Goal: Task Accomplishment & Management: Complete application form

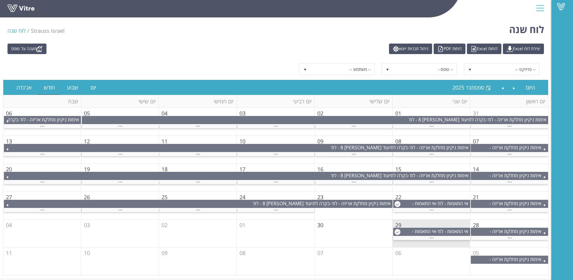
drag, startPoint x: 290, startPoint y: 135, endPoint x: 252, endPoint y: 51, distance: 92.4
click at [252, 51] on div "מענה על טופס יצירת דוח Excel דוחות Excel דוחות PDF ניהול תבניות ייצוא" at bounding box center [276, 48] width 546 height 10
drag, startPoint x: 252, startPoint y: 51, endPoint x: 249, endPoint y: 52, distance: 3.5
click at [249, 52] on div "מענה על טופס יצירת דוח Excel דוחות Excel דוחות PDF ניהול תבניות ייצוא" at bounding box center [276, 48] width 546 height 10
click at [390, 70] on span "select" at bounding box center [387, 69] width 11 height 11
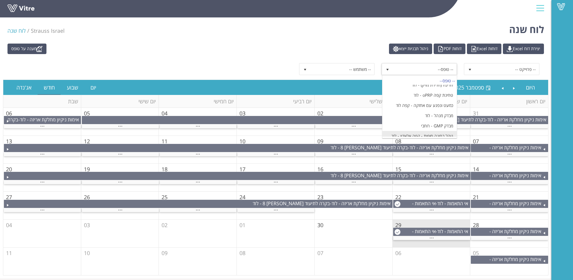
scroll to position [780, 0]
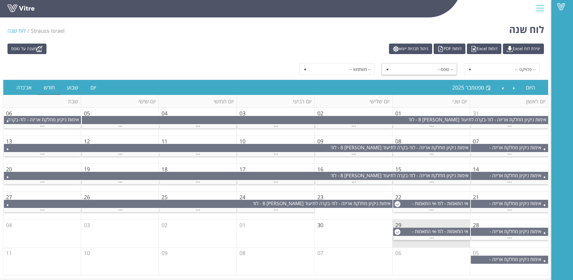
click at [420, 68] on span "-- טופס--" at bounding box center [425, 69] width 64 height 11
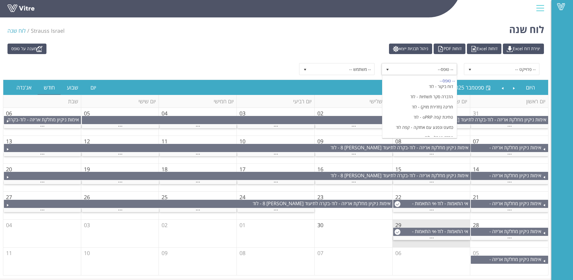
scroll to position [784, 0]
click at [435, 167] on li "נוהל בחינה סופית - קפה טורקי עם הל - לוד" at bounding box center [420, 176] width 74 height 19
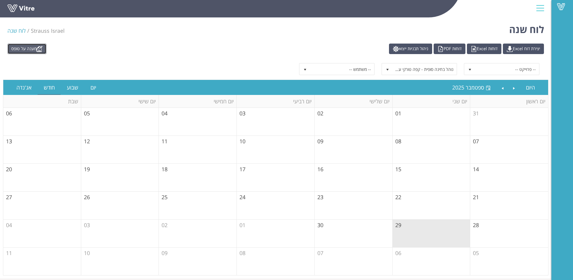
click at [34, 46] on link "מענה על טופס" at bounding box center [26, 48] width 39 height 10
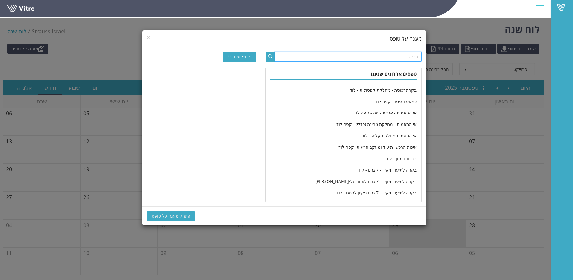
click at [385, 59] on input "text" at bounding box center [348, 57] width 147 height 10
type input "b"
type input "נוהל"
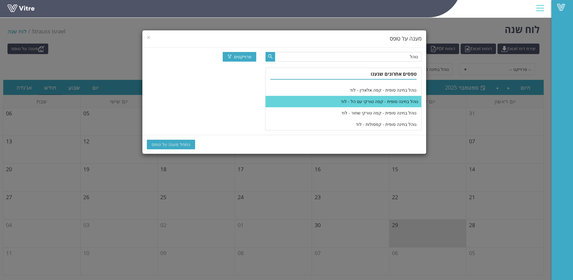
click at [366, 98] on li "נוהל בחינה סופית - קפה טורקי עם הל - לוד" at bounding box center [344, 101] width 156 height 11
click at [166, 143] on span "התחל מענה על טופס" at bounding box center [171, 144] width 39 height 7
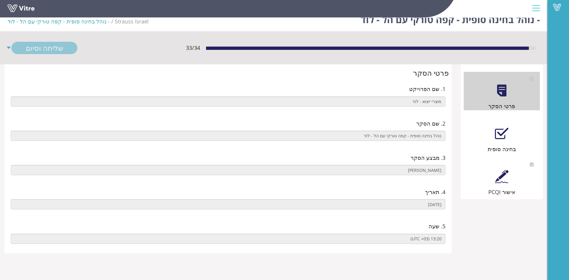
scroll to position [15, 0]
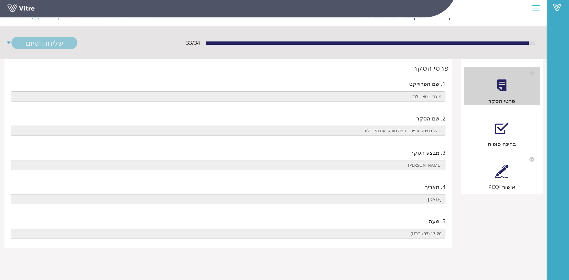
click at [483, 139] on div "בחינה סופית" at bounding box center [502, 143] width 76 height 8
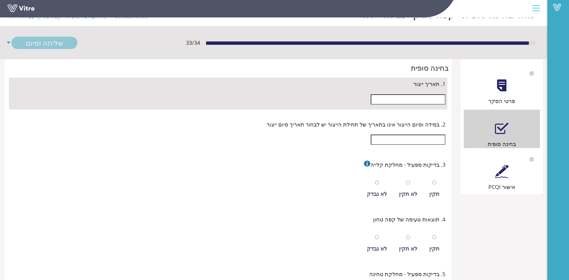
scroll to position [0, 0]
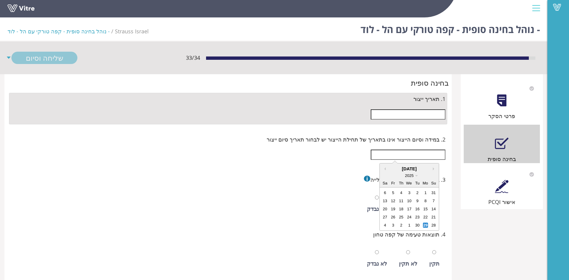
click at [431, 158] on input "text" at bounding box center [408, 154] width 75 height 10
click at [276, 159] on div "Previous Month Next month 29/09/2025 2025 Su Mo Tu We Th Fr Sa 31 1 2 3 4 5 6 7…" at bounding box center [228, 154] width 435 height 16
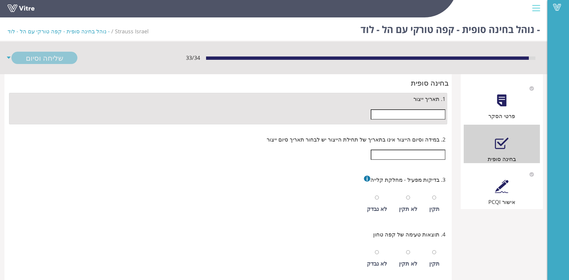
click at [430, 118] on input "text" at bounding box center [408, 114] width 75 height 10
click at [327, 143] on span "2. במידה וסיום הייצור אינו בתאריך של תחילת הייצור יש לבחור תאריך סיום ייצור" at bounding box center [356, 139] width 179 height 8
click at [429, 116] on input "text" at bounding box center [408, 114] width 75 height 10
click at [405, 126] on div "29/09/2025" at bounding box center [409, 127] width 59 height 7
click at [411, 133] on span "2025" at bounding box center [409, 134] width 9 height 4
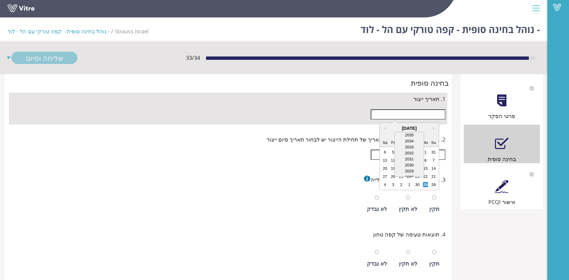
click at [433, 131] on div "29/09/2025" at bounding box center [409, 127] width 59 height 7
click at [433, 127] on button "Next month" at bounding box center [434, 128] width 3 height 3
click at [387, 129] on div "29/10/2025" at bounding box center [409, 127] width 59 height 7
click at [384, 127] on button "Previous Month" at bounding box center [384, 128] width 3 height 3
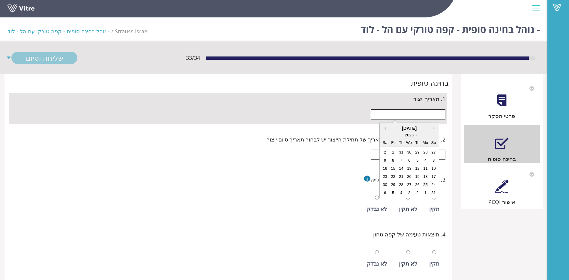
click at [428, 184] on div "25" at bounding box center [425, 184] width 5 height 5
type input "25/08/2025"
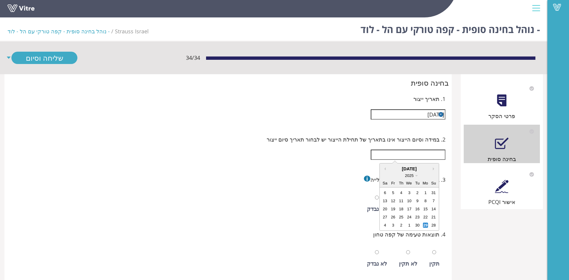
click at [426, 158] on input "text" at bounding box center [408, 154] width 75 height 10
click at [385, 168] on button "Previous Month" at bounding box center [384, 168] width 3 height 3
click at [427, 225] on div "25" at bounding box center [425, 224] width 5 height 5
type input "25/08/2025"
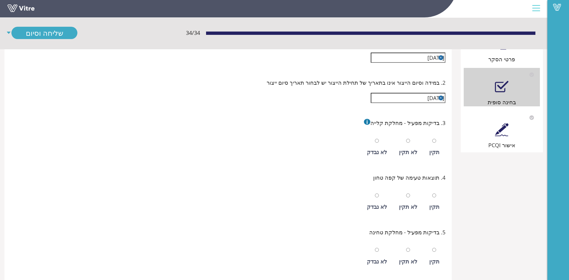
scroll to position [60, 0]
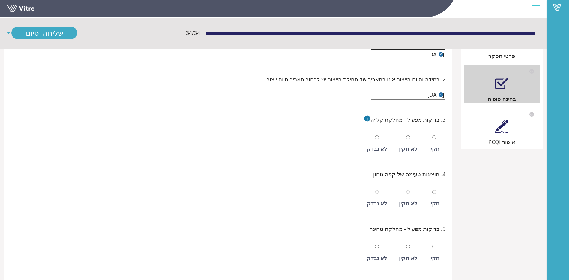
click at [434, 134] on div at bounding box center [434, 137] width 4 height 8
radio input "true"
drag, startPoint x: 436, startPoint y: 190, endPoint x: 438, endPoint y: 202, distance: 11.4
click at [436, 191] on input "radio" at bounding box center [434, 192] width 4 height 4
radio input "true"
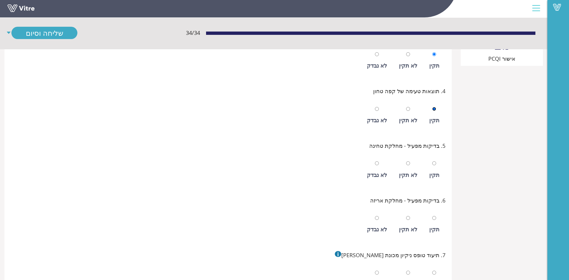
scroll to position [150, 0]
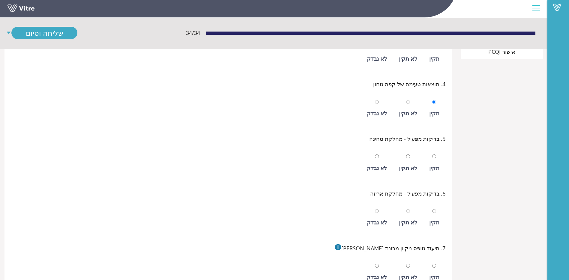
click at [434, 151] on div "תקין" at bounding box center [434, 163] width 16 height 28
radio input "true"
click at [432, 209] on div "תקין" at bounding box center [434, 217] width 16 height 28
radio input "true"
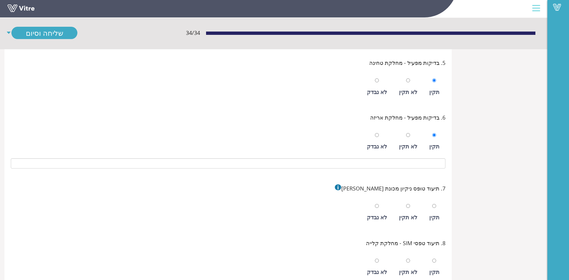
scroll to position [240, 0]
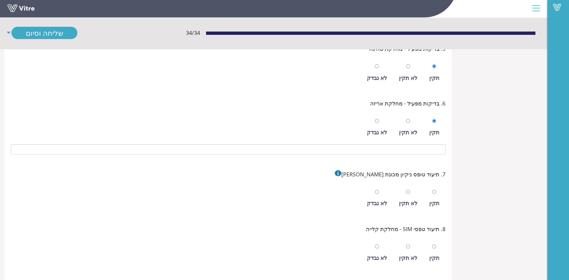
click at [439, 191] on div "תקין" at bounding box center [434, 198] width 16 height 28
radio input "true"
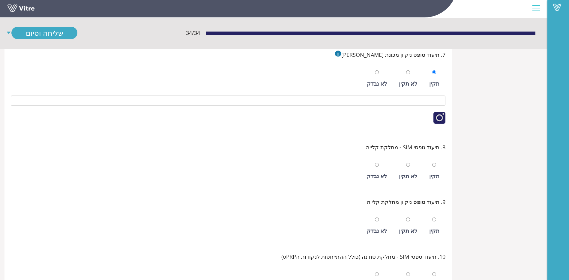
scroll to position [360, 0]
click at [433, 163] on input "radio" at bounding box center [434, 164] width 4 height 4
radio input "true"
click at [434, 165] on input "radio" at bounding box center [434, 164] width 4 height 4
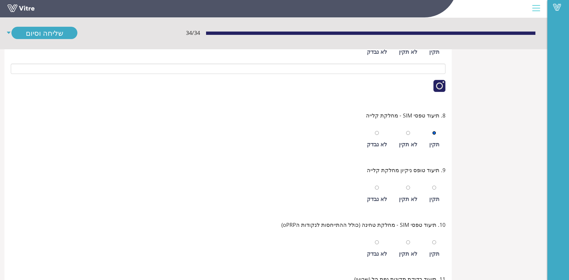
scroll to position [420, 0]
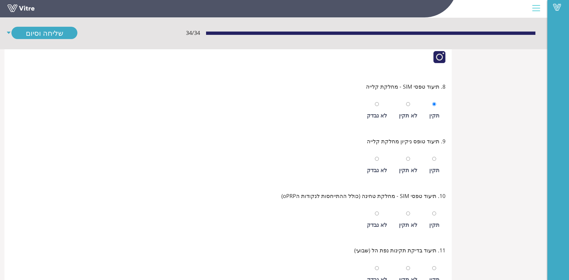
click at [440, 160] on div "תקין" at bounding box center [434, 165] width 16 height 28
radio input "true"
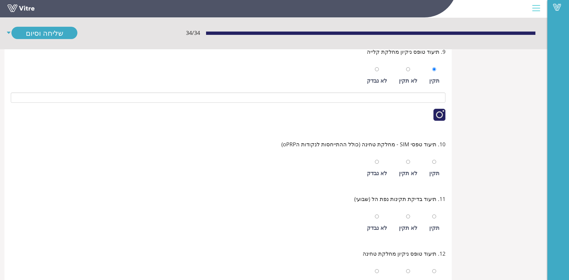
scroll to position [510, 0]
click at [432, 159] on div "תקין" at bounding box center [434, 168] width 16 height 28
radio input "true"
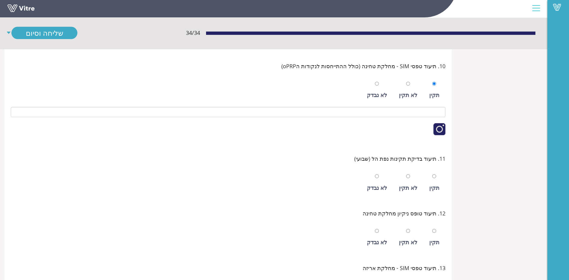
scroll to position [600, 0]
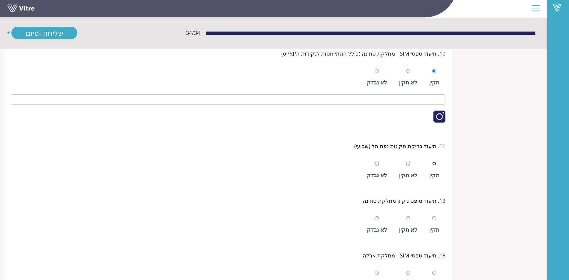
click at [434, 163] on input "radio" at bounding box center [434, 163] width 4 height 4
radio input "true"
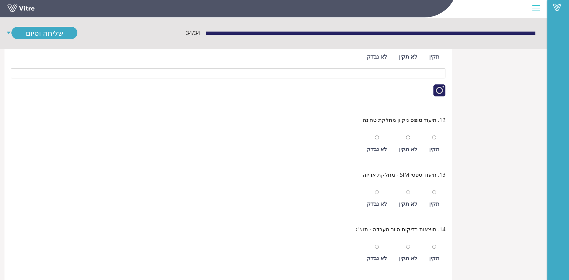
scroll to position [720, 0]
click at [437, 138] on div "תקין" at bounding box center [434, 142] width 16 height 28
radio input "true"
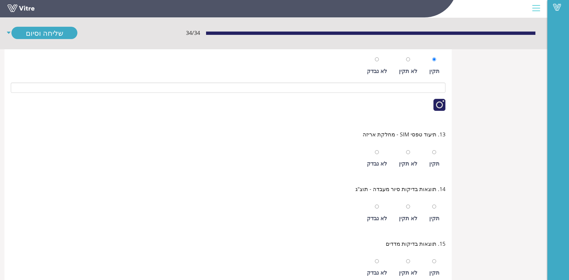
scroll to position [810, 0]
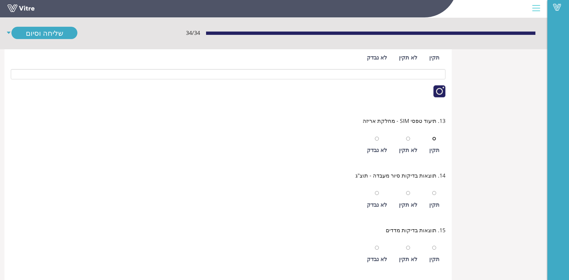
click at [434, 139] on input "radio" at bounding box center [434, 138] width 4 height 4
radio input "true"
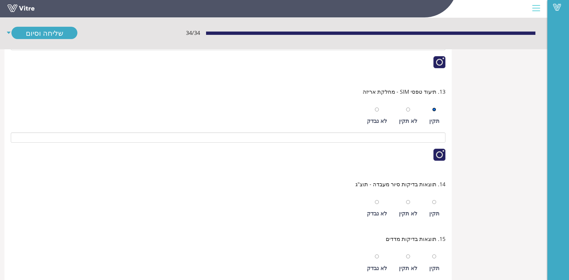
scroll to position [870, 0]
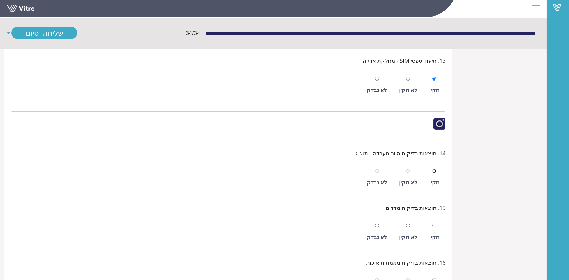
click at [435, 170] on input "radio" at bounding box center [434, 171] width 4 height 4
radio input "true"
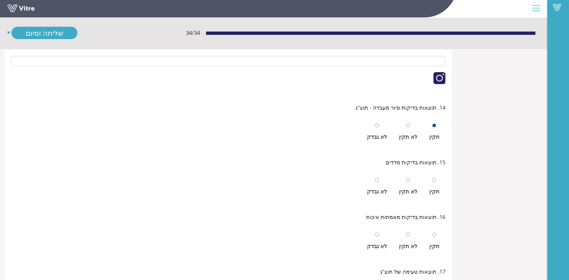
scroll to position [930, 0]
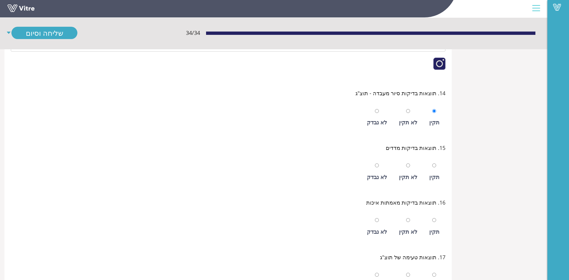
click at [437, 168] on div "תקין" at bounding box center [434, 172] width 16 height 28
radio input "true"
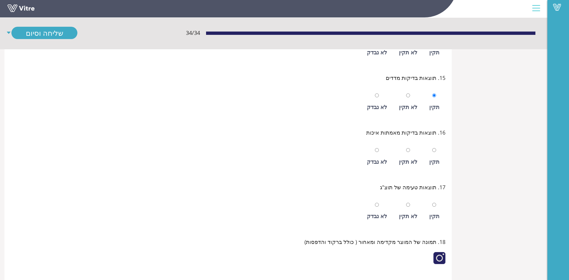
scroll to position [1020, 0]
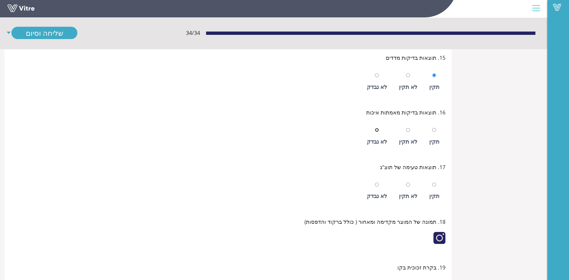
click at [379, 128] on input "radio" at bounding box center [377, 130] width 4 height 4
radio input "true"
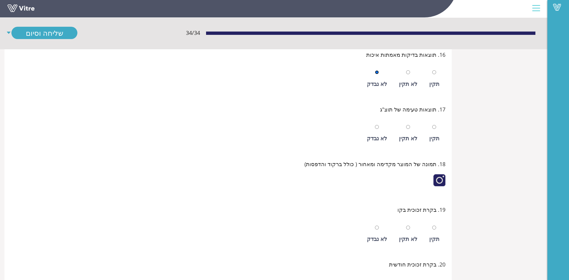
scroll to position [1080, 0]
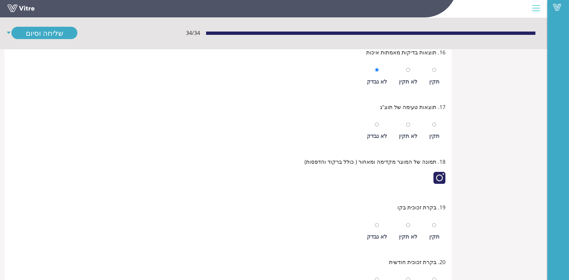
click at [435, 128] on div at bounding box center [434, 124] width 4 height 8
radio input "true"
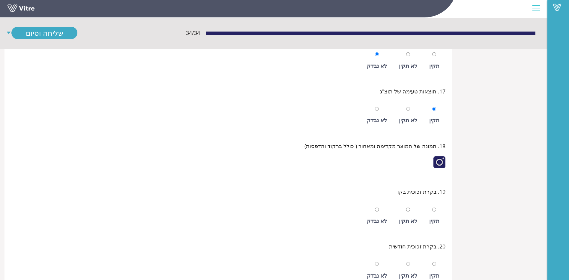
scroll to position [1110, 0]
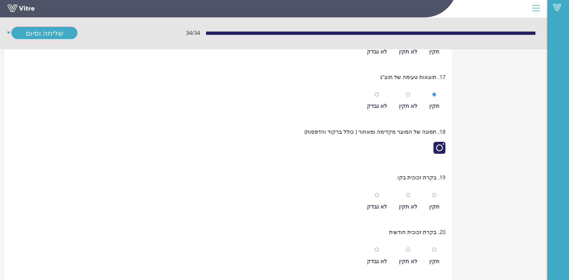
click at [437, 143] on div at bounding box center [439, 148] width 12 height 12
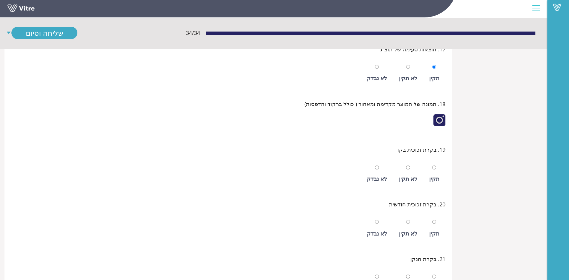
scroll to position [1170, 0]
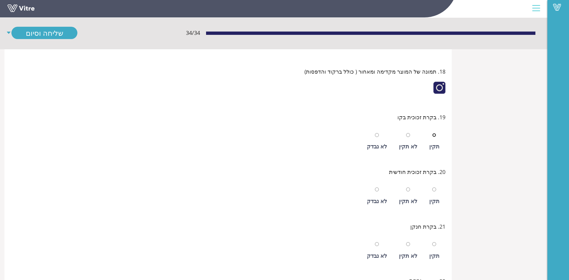
click at [434, 134] on input "radio" at bounding box center [434, 135] width 4 height 4
radio input "true"
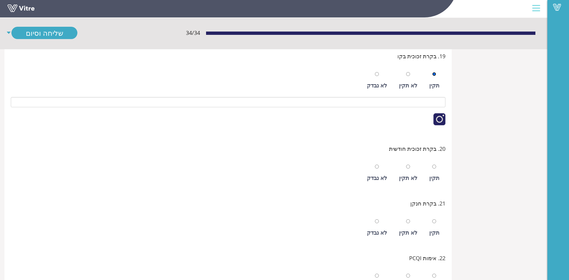
scroll to position [1260, 0]
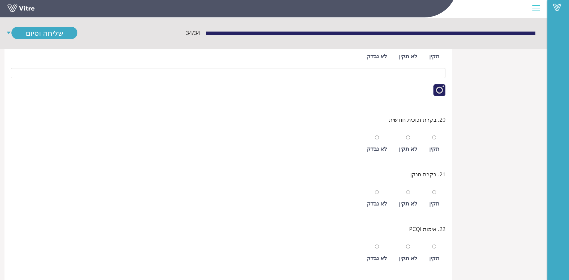
click at [430, 135] on div "תקין" at bounding box center [434, 144] width 16 height 28
radio input "true"
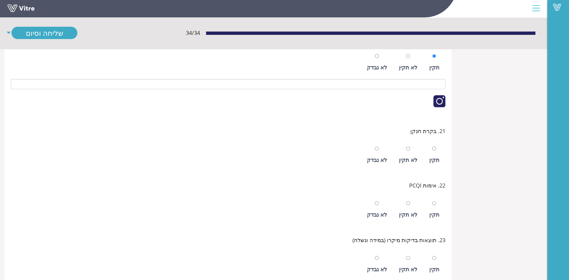
scroll to position [1350, 0]
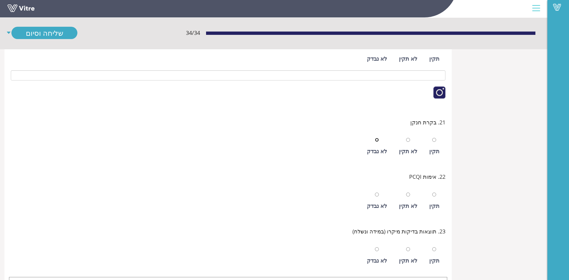
click at [379, 138] on input "radio" at bounding box center [377, 140] width 4 height 4
radio input "true"
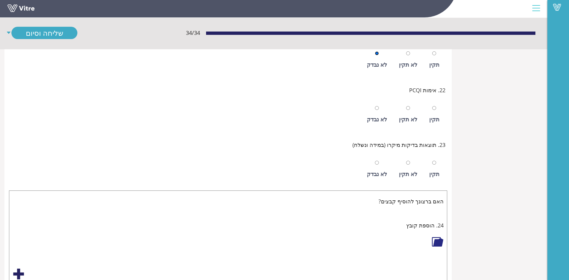
scroll to position [1440, 0]
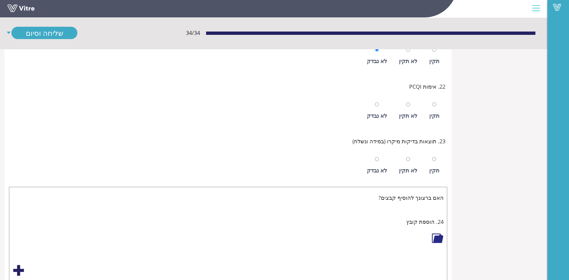
click at [436, 109] on div "תקין" at bounding box center [434, 111] width 16 height 28
radio input "true"
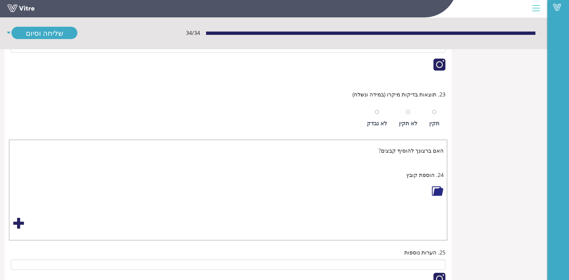
scroll to position [1529, 0]
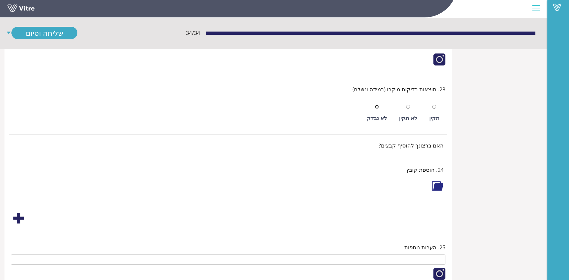
click at [378, 106] on input "radio" at bounding box center [377, 107] width 4 height 4
radio input "true"
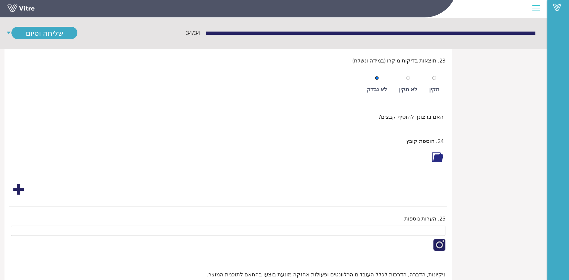
scroll to position [1584, 0]
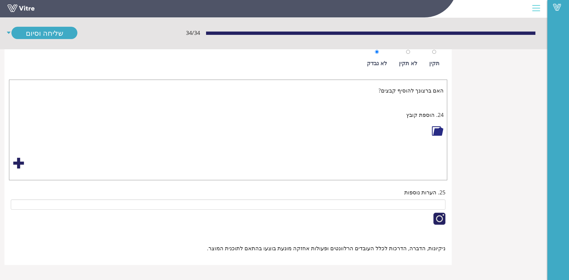
click at [438, 136] on div at bounding box center [438, 131] width 12 height 19
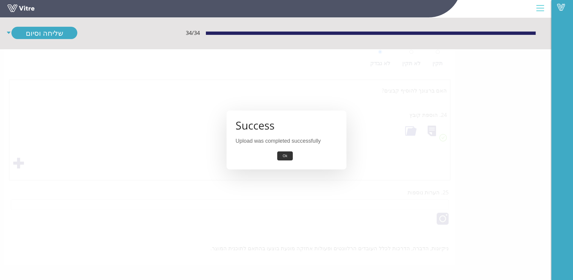
click at [286, 157] on button "Ok" at bounding box center [284, 155] width 15 height 9
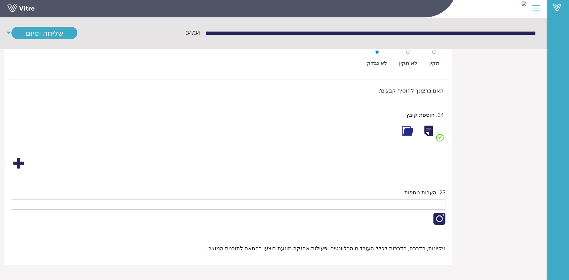
click at [407, 131] on div at bounding box center [408, 131] width 12 height 12
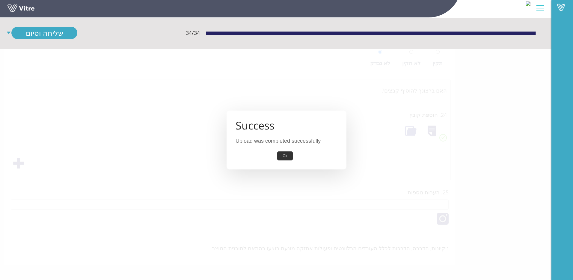
click at [289, 151] on div "Success Upload was completed successfully Ok" at bounding box center [287, 139] width 120 height 59
click at [291, 152] on button "Ok" at bounding box center [284, 155] width 15 height 9
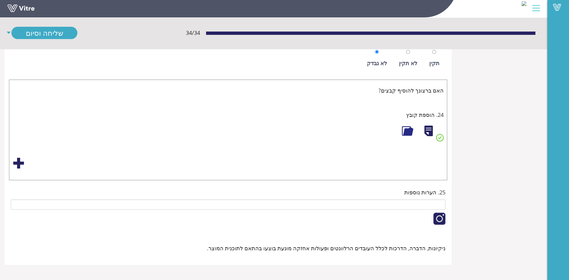
click at [411, 129] on div at bounding box center [408, 131] width 12 height 12
click at [23, 160] on div at bounding box center [19, 163] width 12 height 12
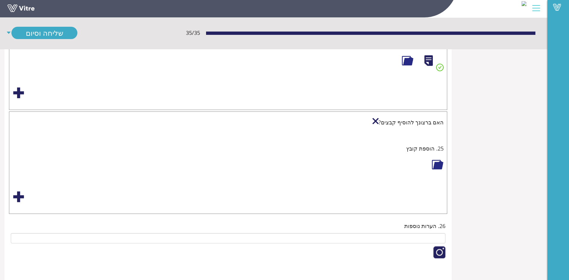
scroll to position [1674, 0]
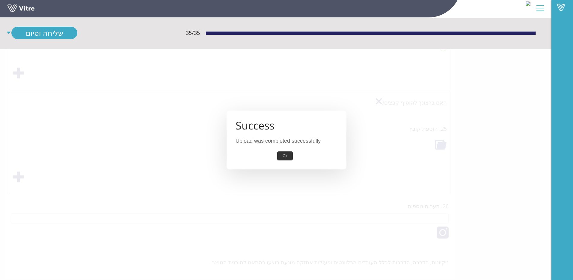
click at [278, 154] on button "Ok" at bounding box center [284, 155] width 15 height 9
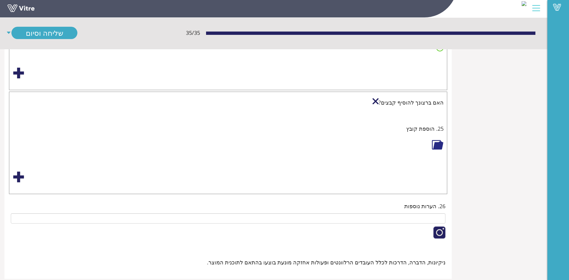
click at [440, 144] on div at bounding box center [438, 145] width 12 height 12
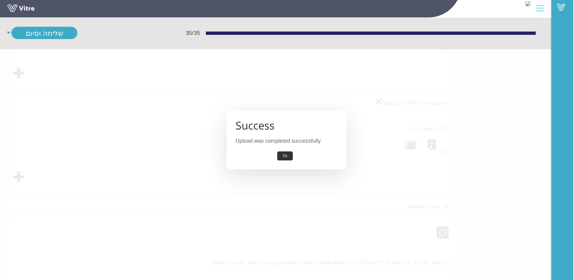
click at [291, 158] on button "Ok" at bounding box center [284, 155] width 15 height 9
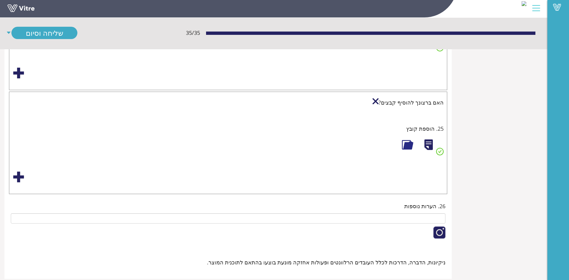
click at [22, 177] on div at bounding box center [19, 177] width 12 height 12
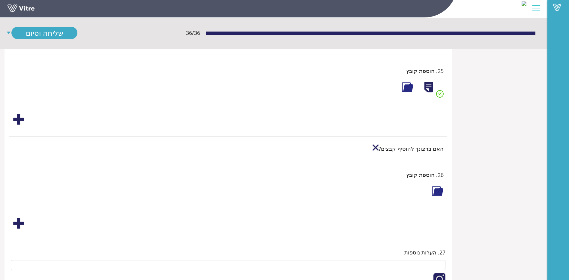
scroll to position [1792, 0]
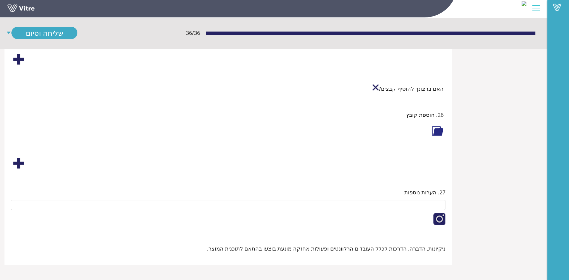
click at [435, 130] on div at bounding box center [438, 131] width 12 height 12
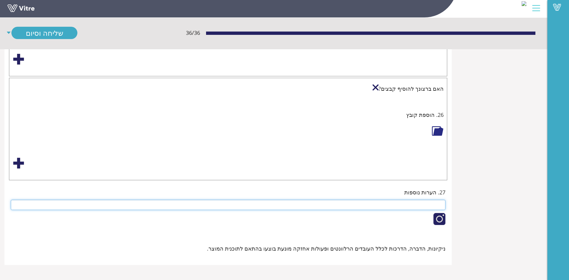
click at [413, 204] on input "text" at bounding box center [228, 204] width 435 height 10
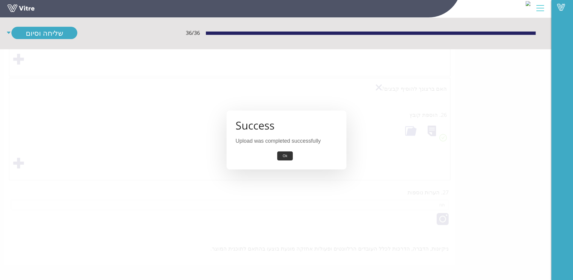
click at [282, 156] on button "Ok" at bounding box center [284, 155] width 15 height 9
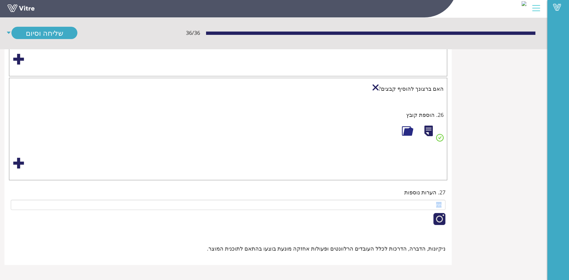
drag, startPoint x: 428, startPoint y: 211, endPoint x: 475, endPoint y: 208, distance: 46.8
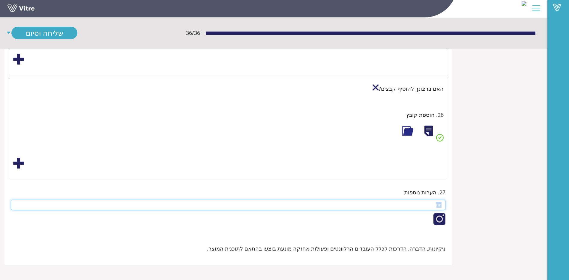
drag, startPoint x: 475, startPoint y: 208, endPoint x: 424, endPoint y: 200, distance: 51.3
click at [424, 200] on input "תח" at bounding box center [228, 204] width 435 height 10
type input "תיעוד בדיקות מצורף בקובץ"
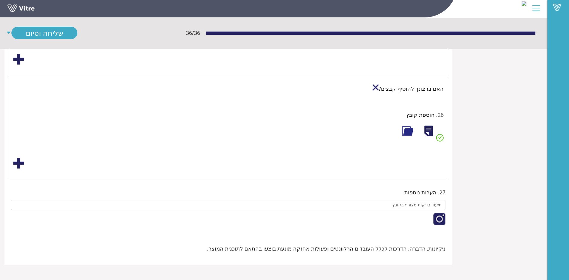
click at [205, 247] on div "ניקיונות, הדברה, הדרכות לכלל העובדים הרלוונטים ופעולות אחזקה מונעת בוצעו בהתאם …" at bounding box center [228, 248] width 435 height 8
click at [200, 229] on div at bounding box center [228, 221] width 435 height 22
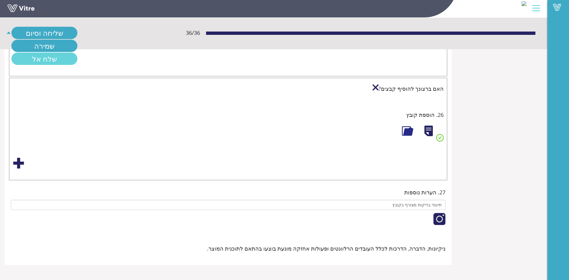
click at [26, 60] on link "שלח אל" at bounding box center [44, 58] width 66 height 12
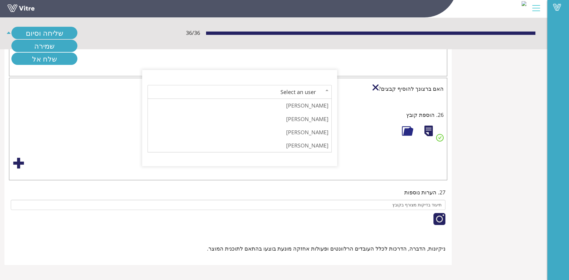
click at [245, 95] on div "Select an user" at bounding box center [233, 92] width 165 height 8
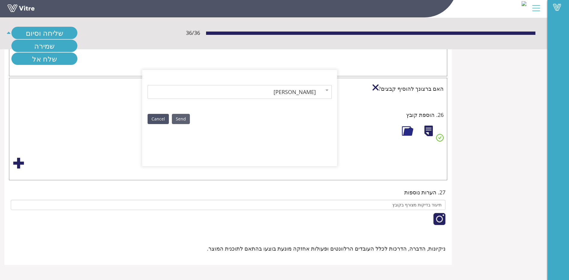
click at [182, 121] on link "Send" at bounding box center [181, 119] width 18 height 10
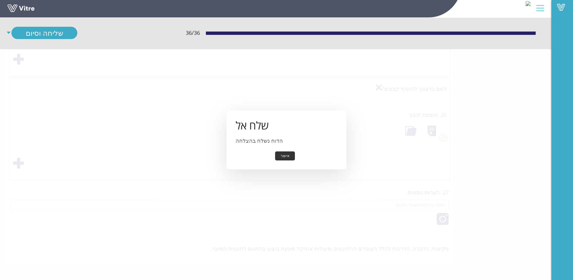
click at [285, 154] on button "אישור" at bounding box center [285, 155] width 20 height 9
